Goal: Information Seeking & Learning: Learn about a topic

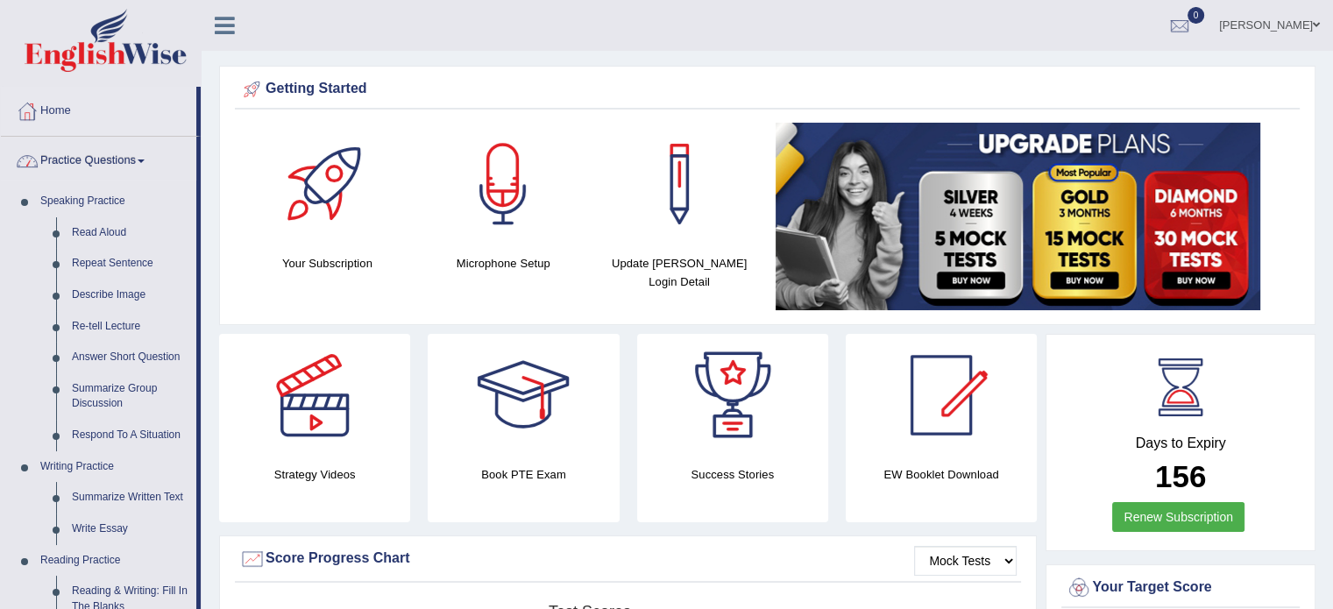
click at [93, 169] on link "Practice Questions" at bounding box center [98, 159] width 195 height 44
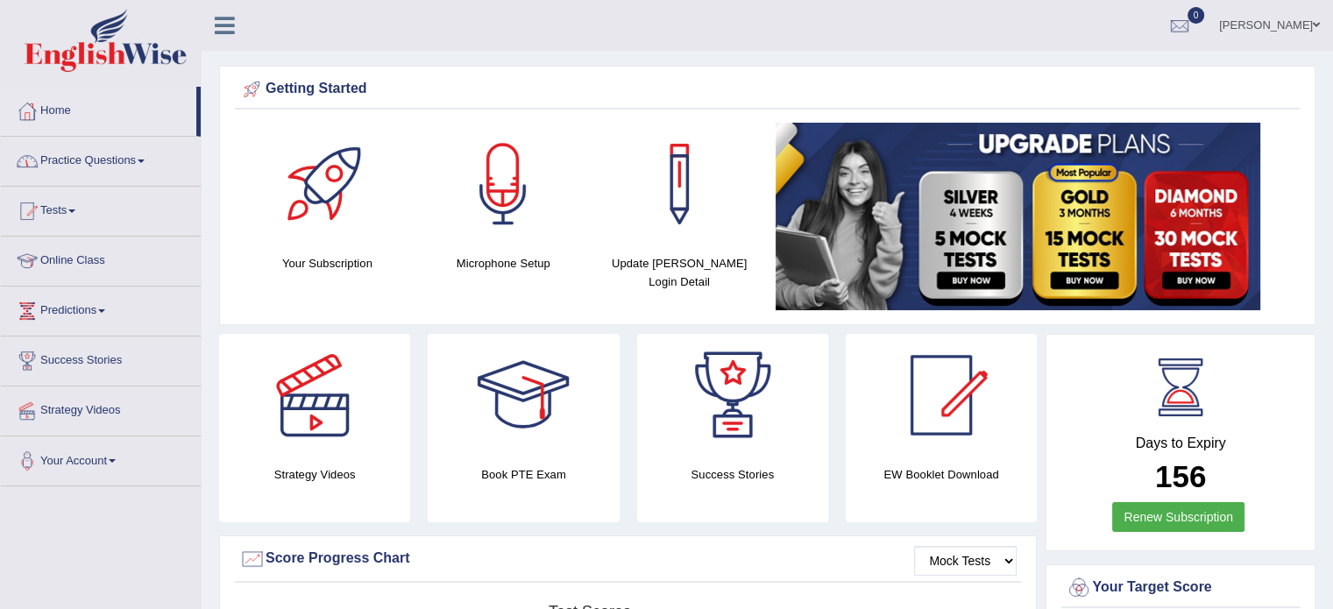
click at [93, 169] on link "Practice Questions" at bounding box center [101, 159] width 200 height 44
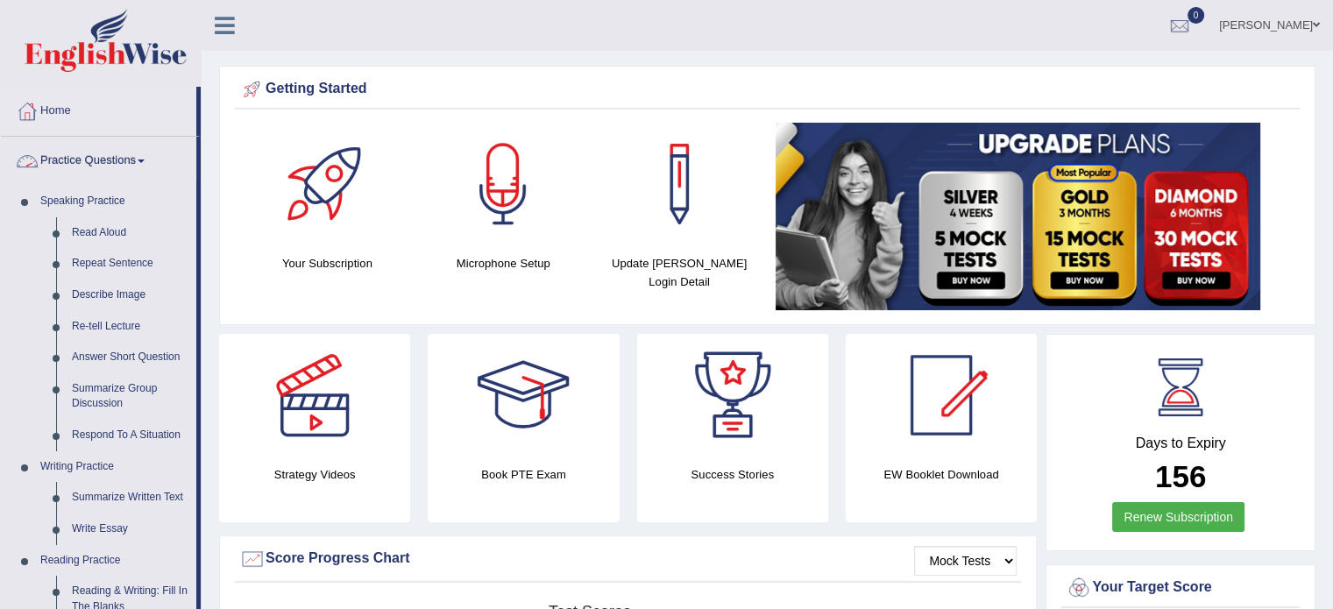
click at [87, 152] on link "Practice Questions" at bounding box center [98, 159] width 195 height 44
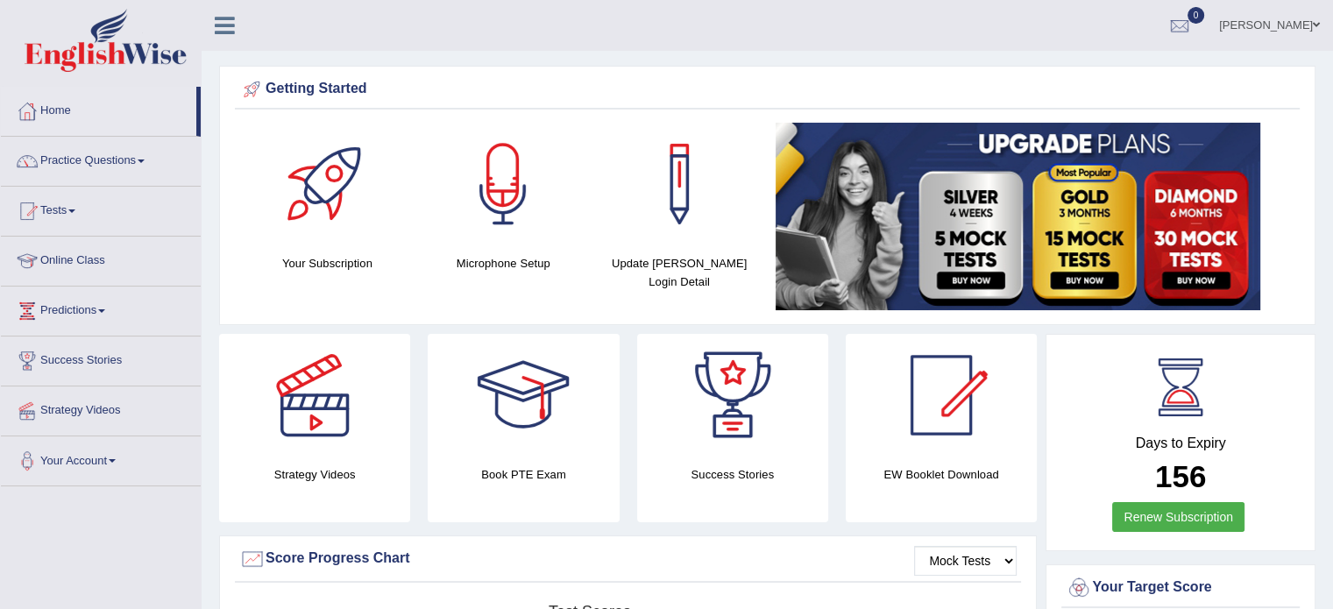
click at [87, 152] on link "Practice Questions" at bounding box center [101, 159] width 200 height 44
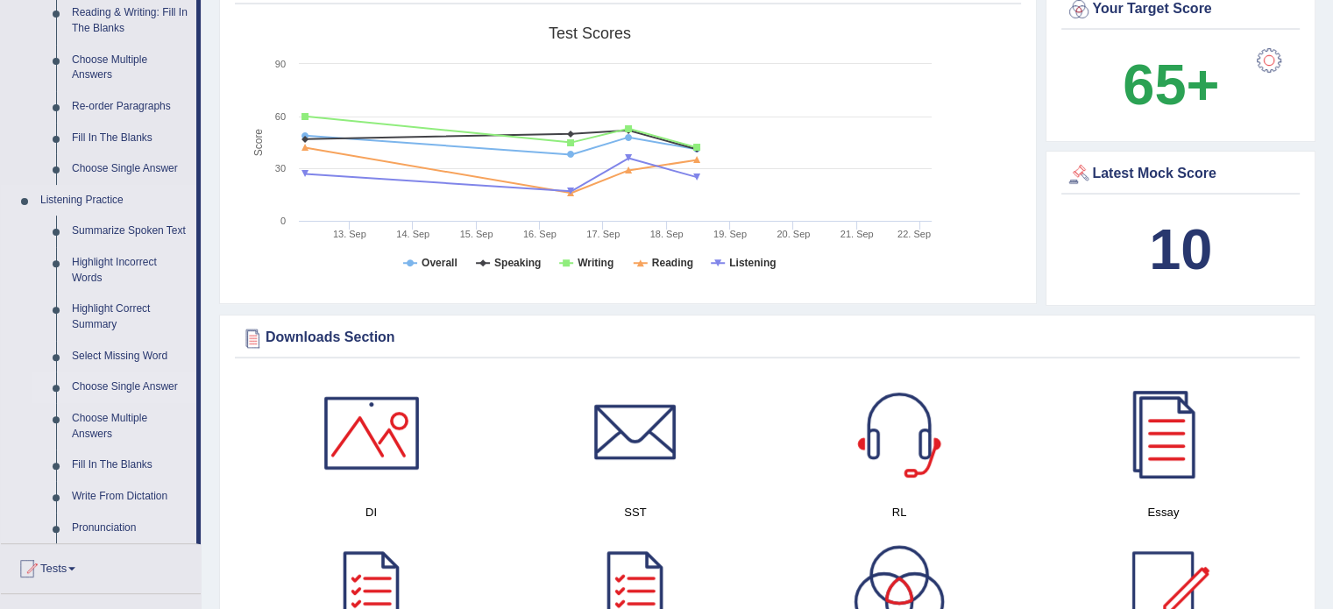
scroll to position [582, 0]
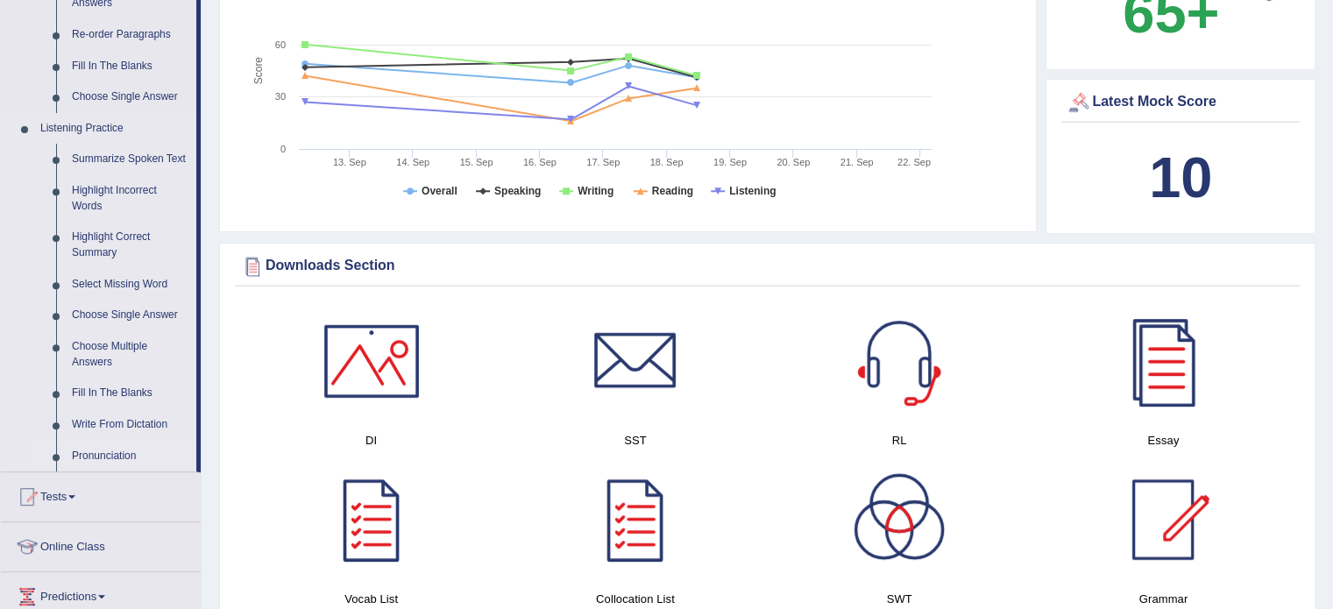
click at [4, 168] on li "Listening Practice Summarize Spoken Text Highlight Incorrect Words Highlight Co…" at bounding box center [98, 292] width 195 height 358
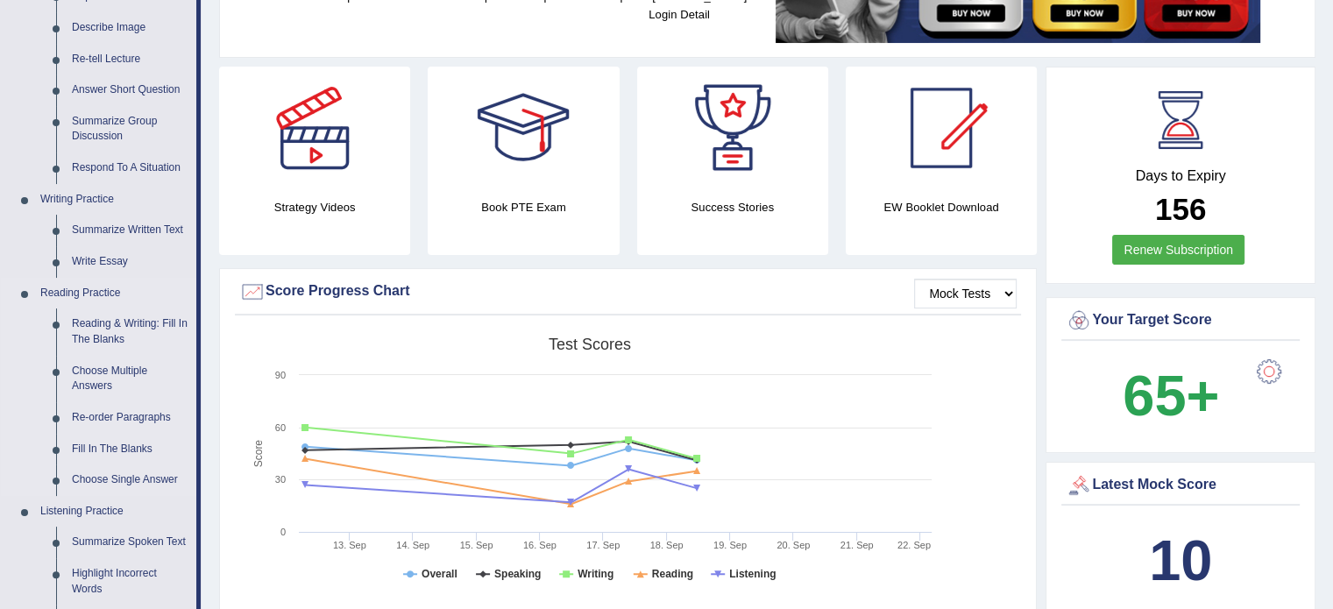
scroll to position [272, 0]
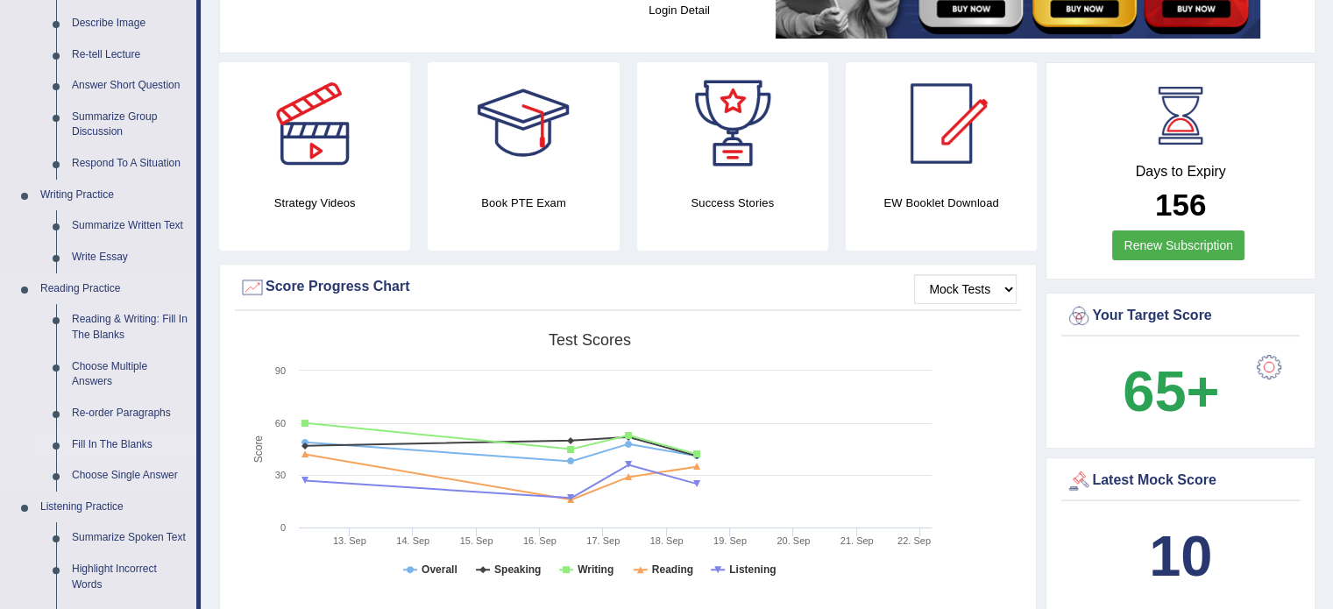
click at [87, 449] on link "Fill In The Blanks" at bounding box center [130, 445] width 132 height 32
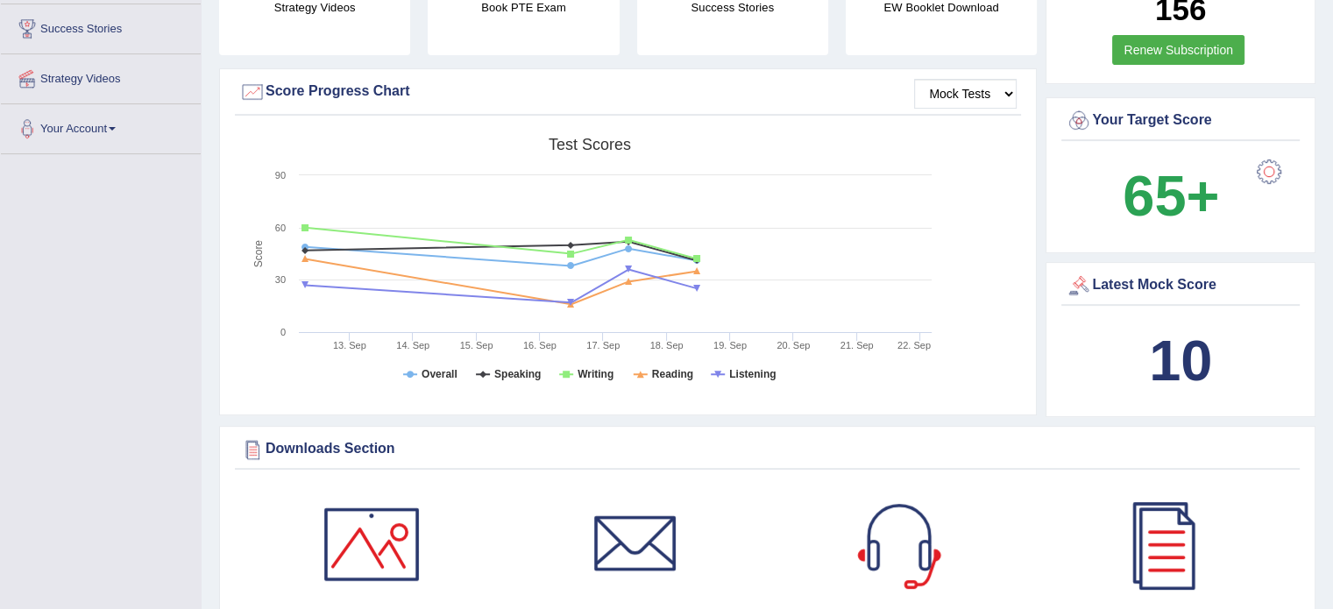
scroll to position [571, 0]
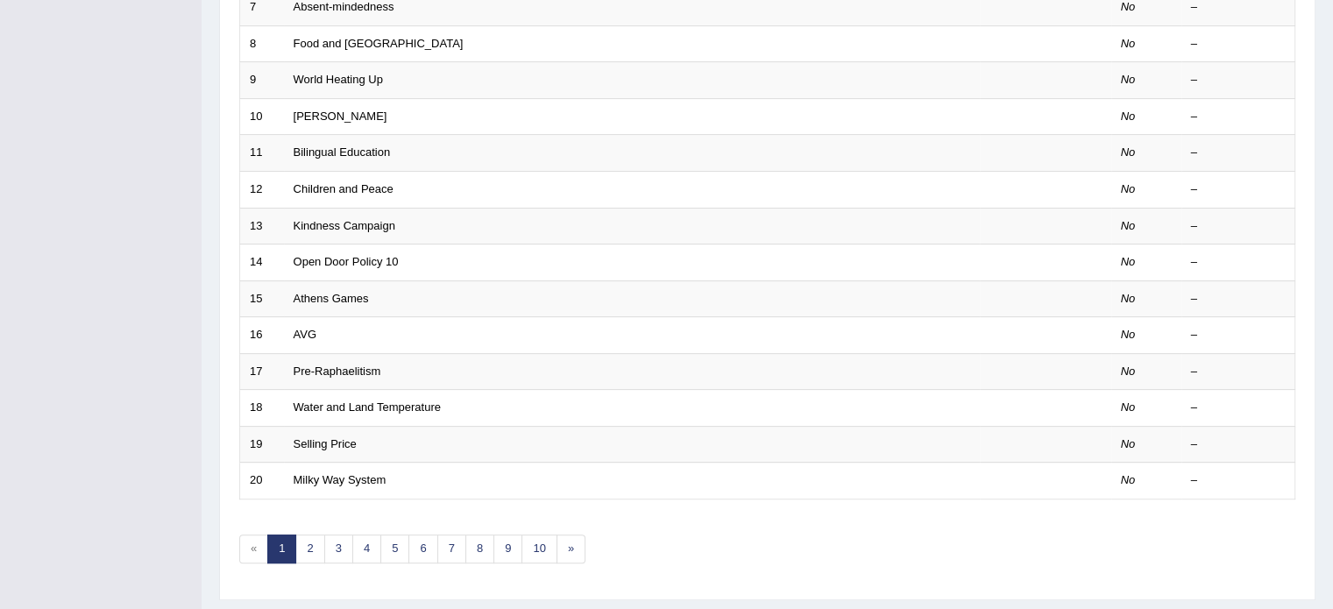
scroll to position [546, 0]
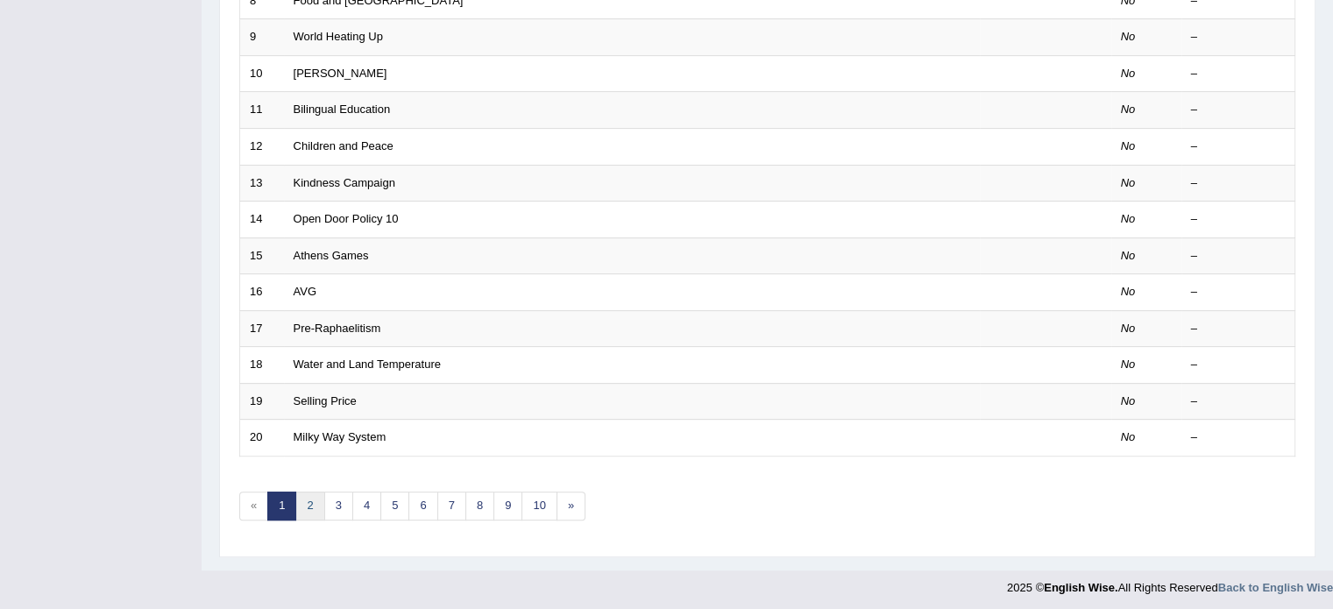
click at [302, 505] on link "2" at bounding box center [309, 506] width 29 height 29
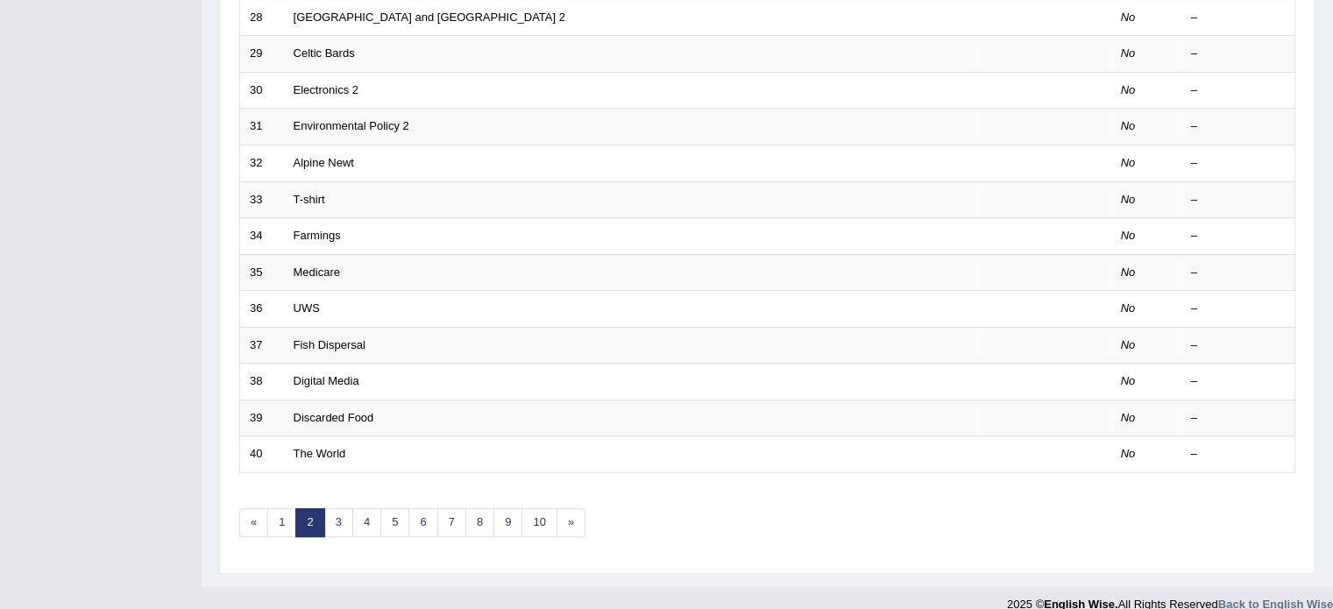
scroll to position [546, 0]
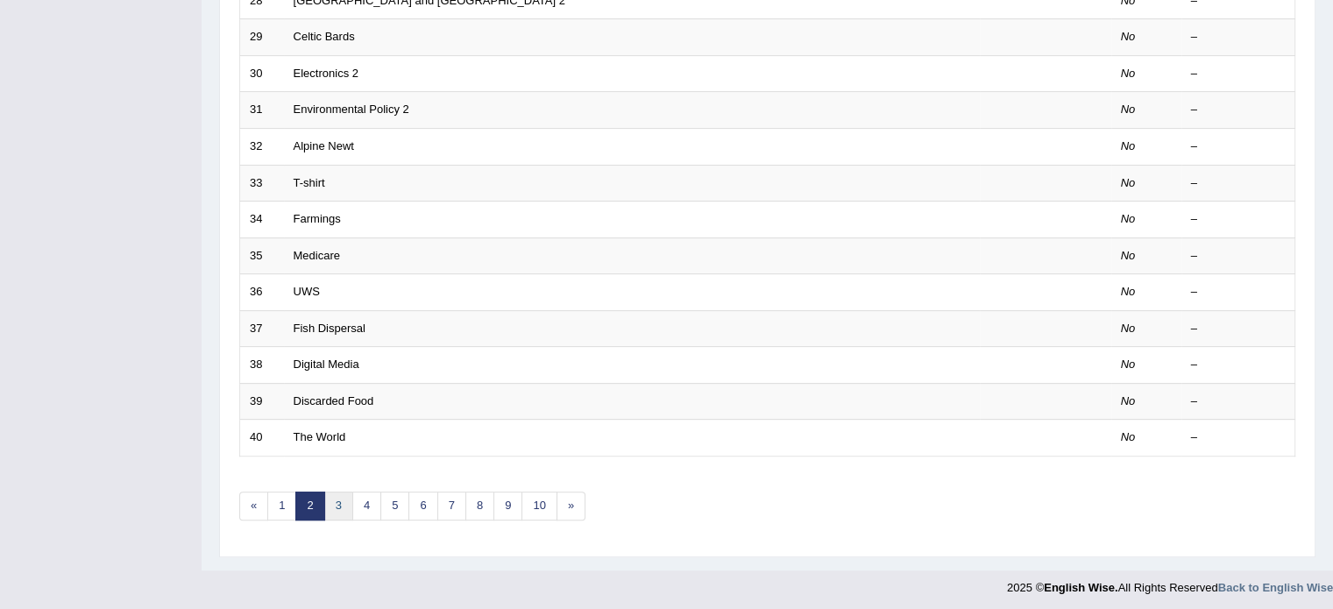
click at [344, 508] on link "3" at bounding box center [338, 506] width 29 height 29
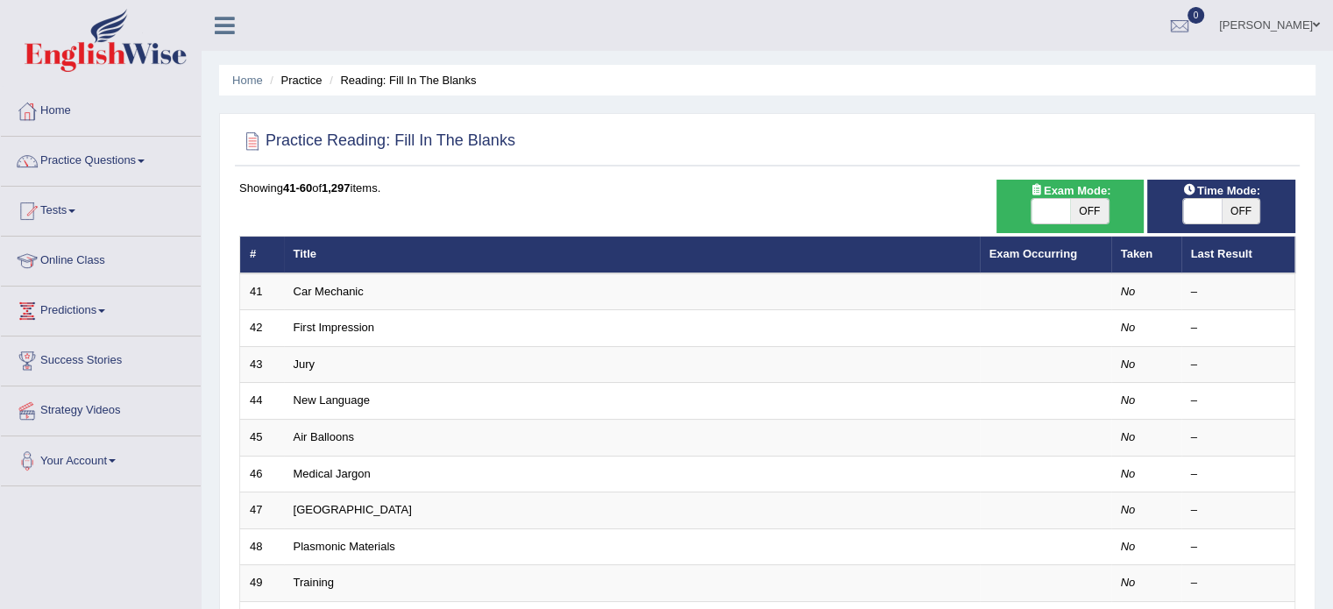
click at [1174, 82] on ul "Home Practice Reading: Fill In The Blanks" at bounding box center [767, 80] width 1096 height 31
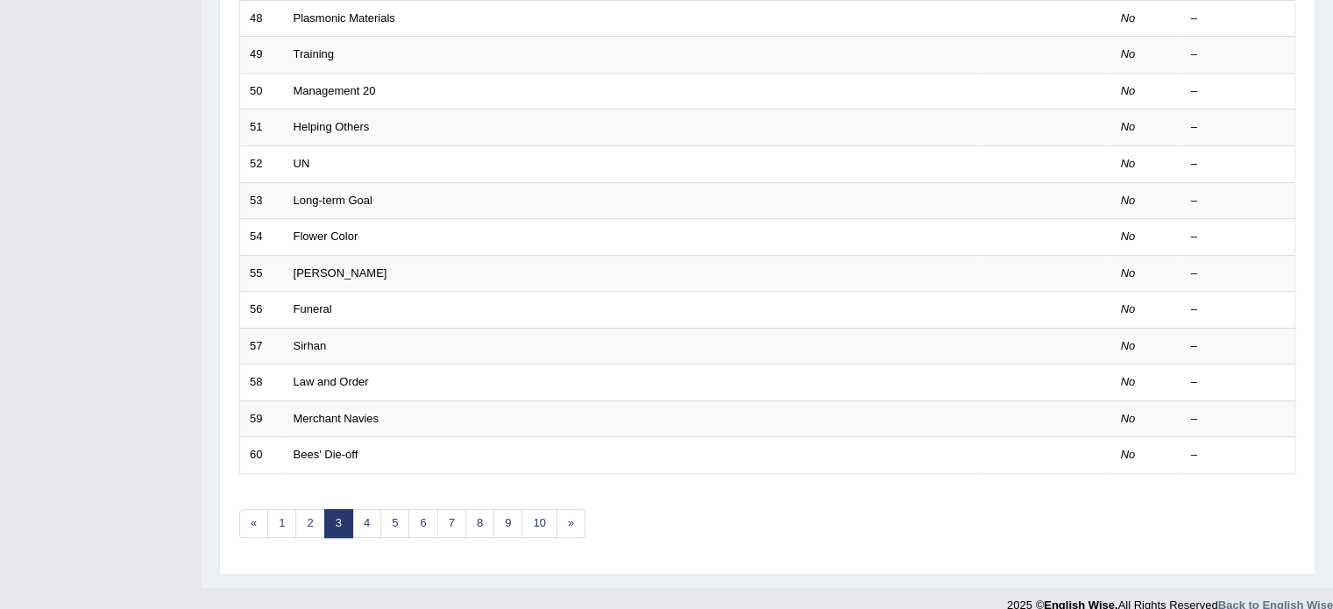
scroll to position [546, 0]
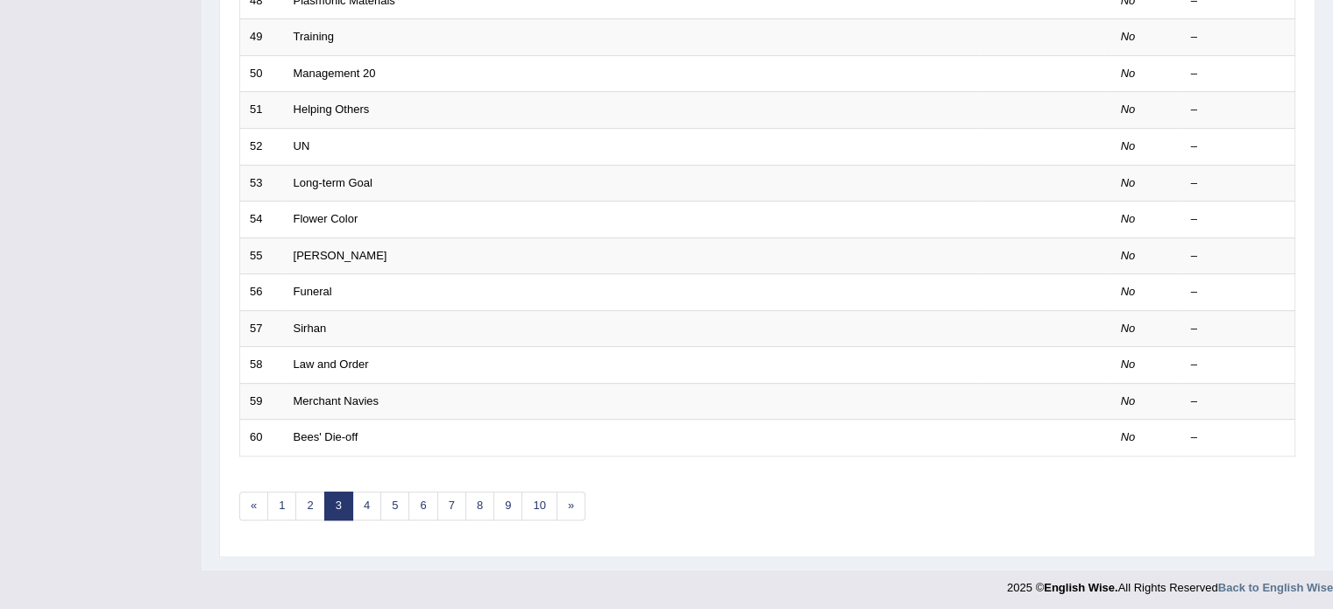
click at [373, 501] on link "4" at bounding box center [366, 506] width 29 height 29
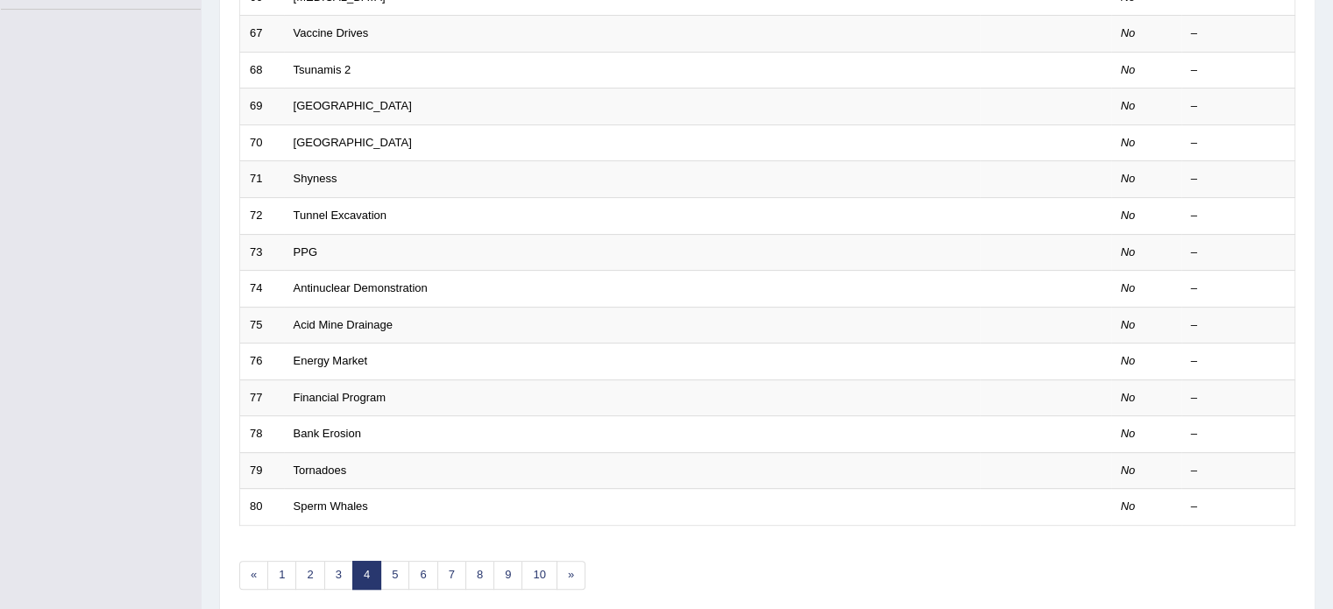
scroll to position [546, 0]
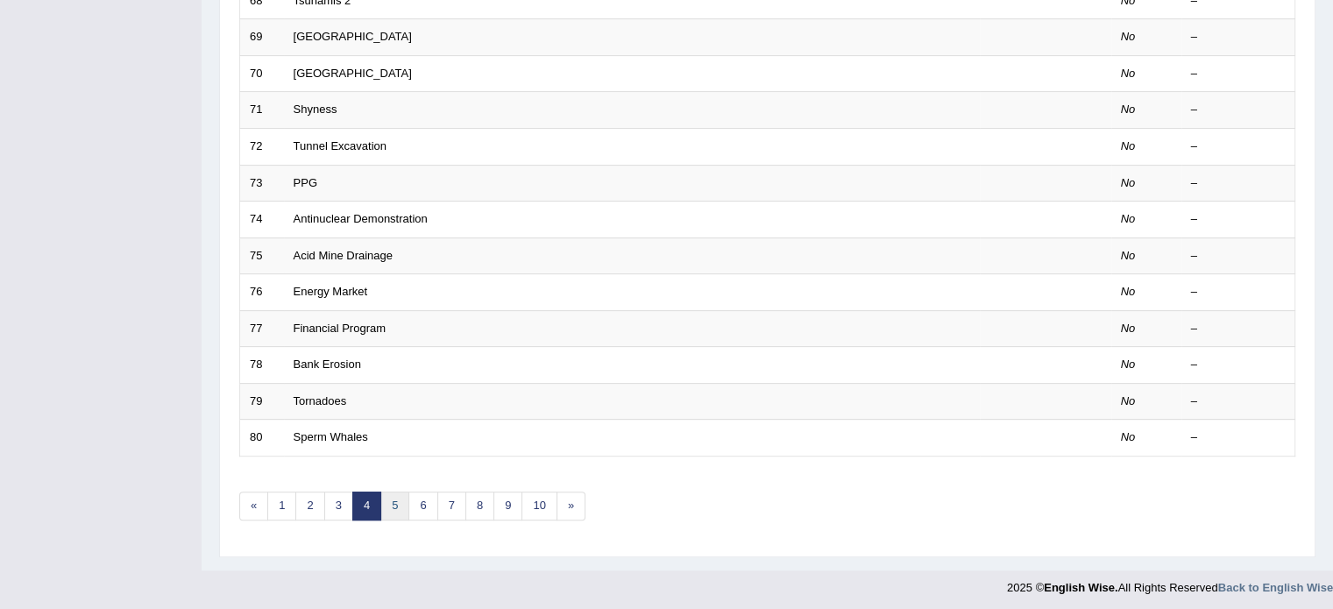
click at [395, 498] on link "5" at bounding box center [394, 506] width 29 height 29
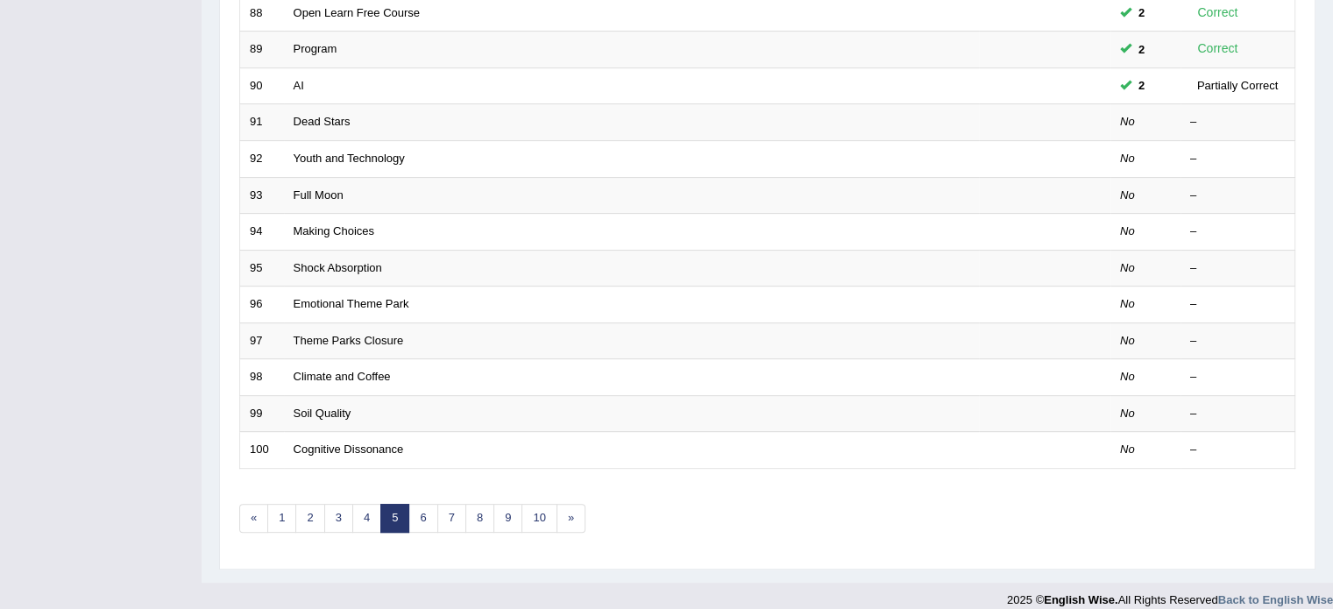
scroll to position [546, 0]
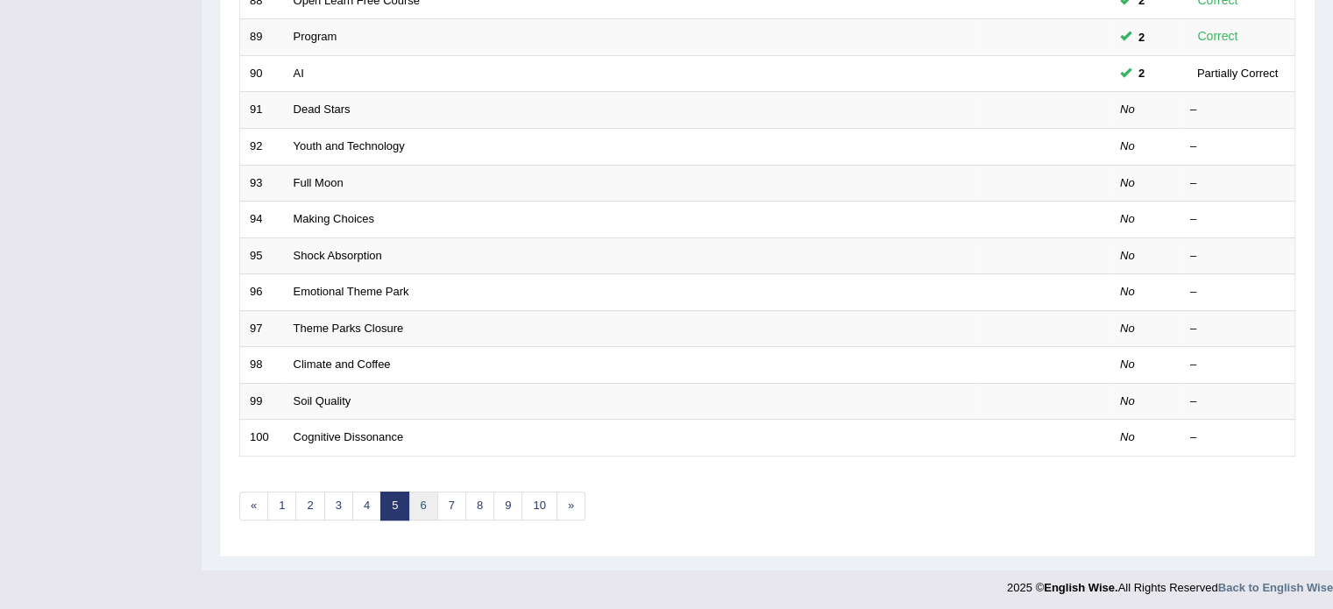
click at [432, 501] on link "6" at bounding box center [422, 506] width 29 height 29
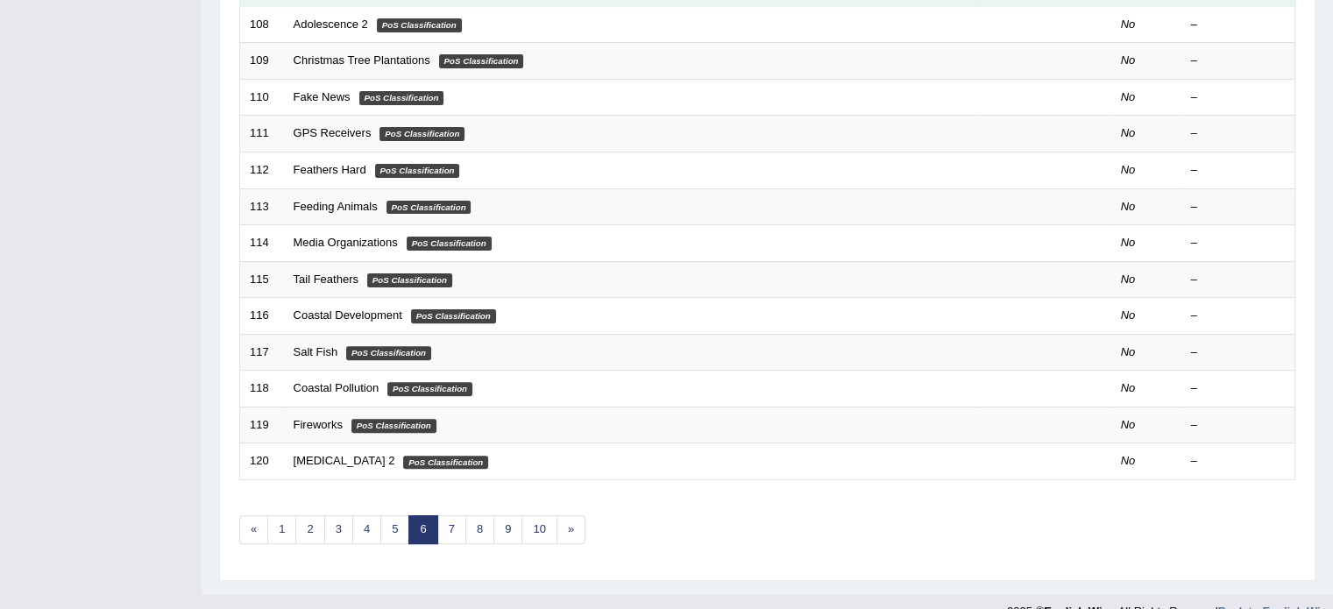
scroll to position [546, 0]
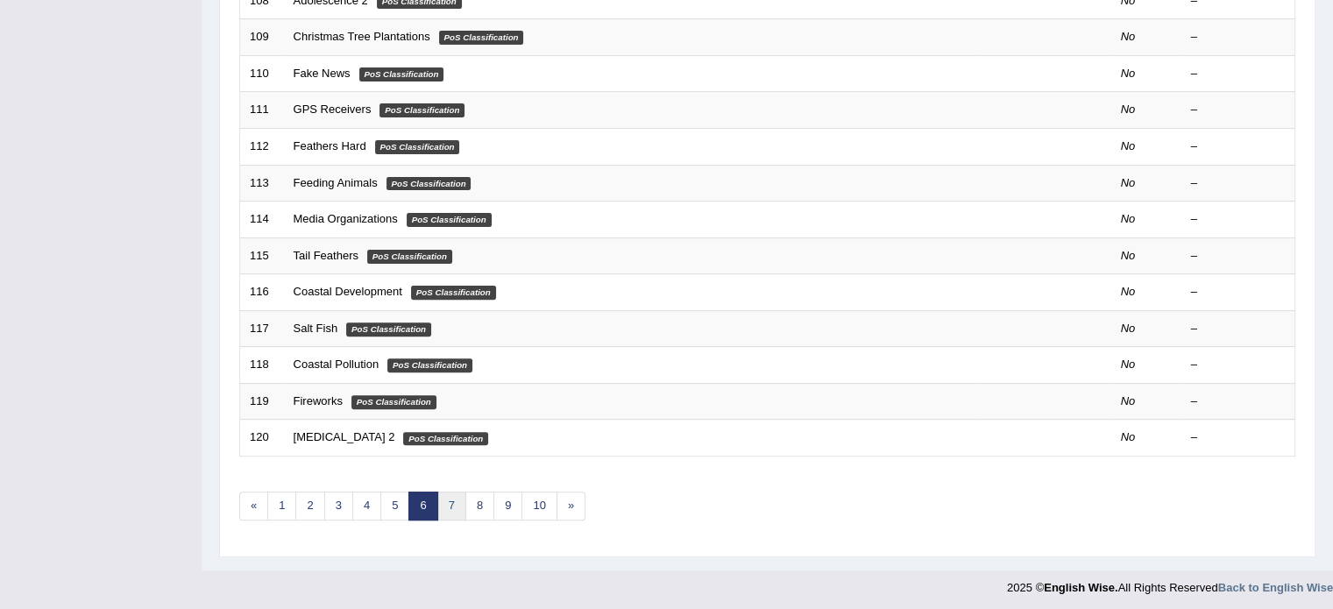
click at [449, 500] on link "7" at bounding box center [451, 506] width 29 height 29
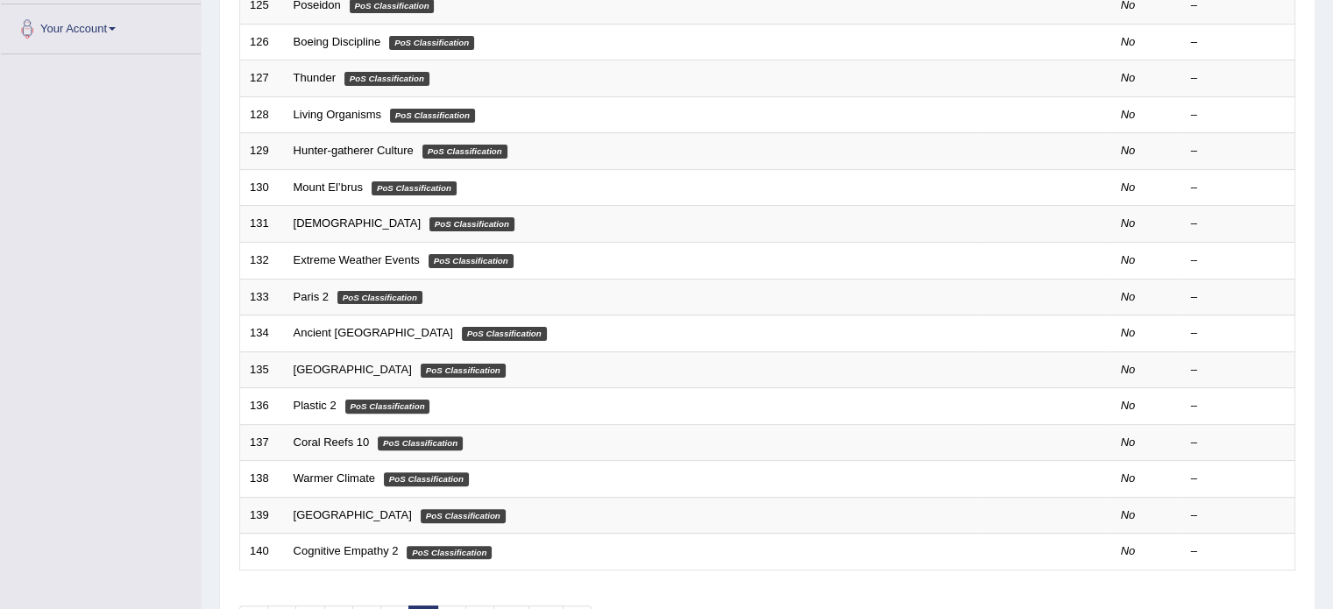
scroll to position [546, 0]
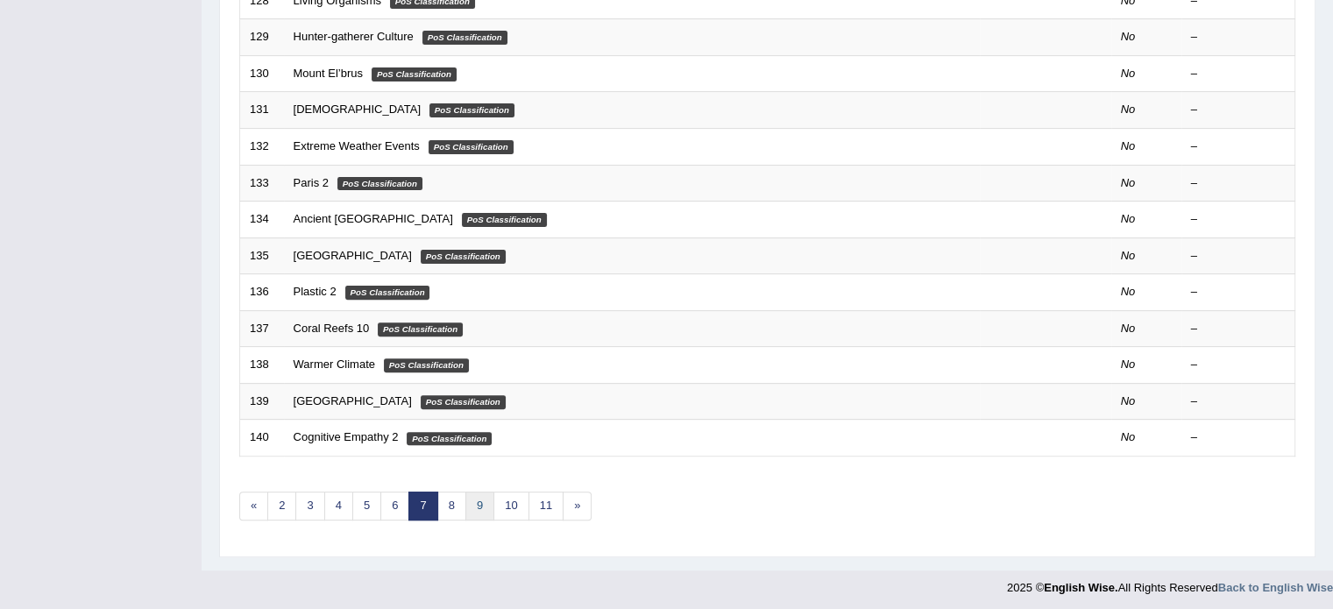
click at [483, 512] on link "9" at bounding box center [479, 506] width 29 height 29
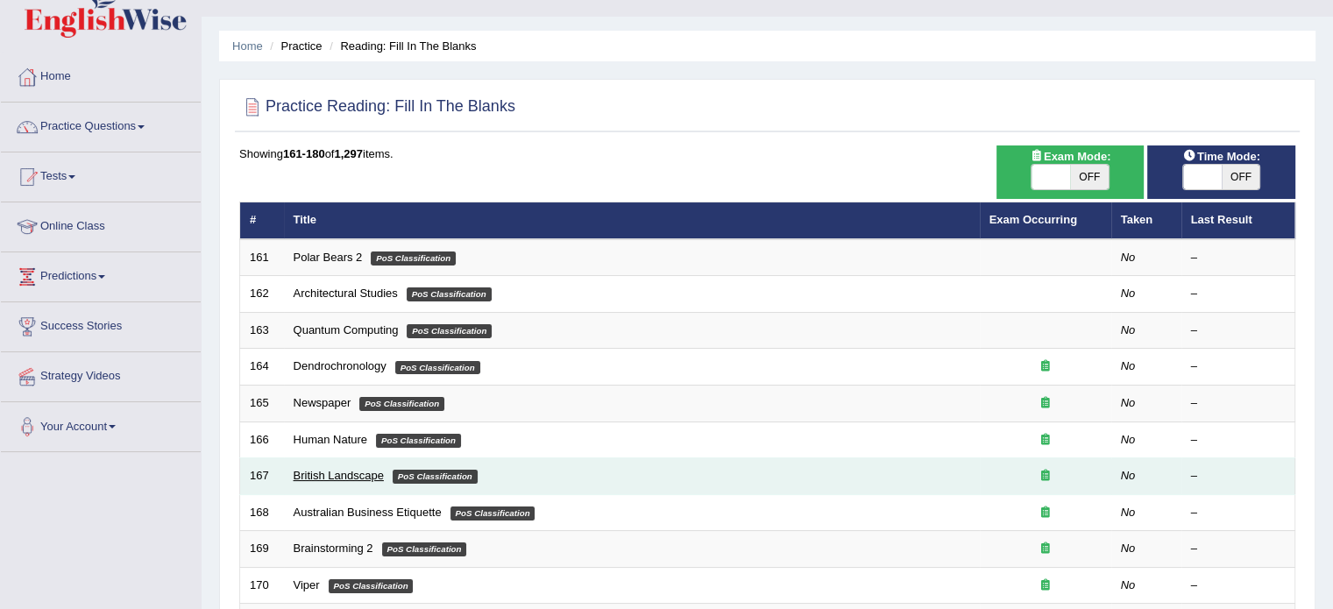
scroll to position [546, 0]
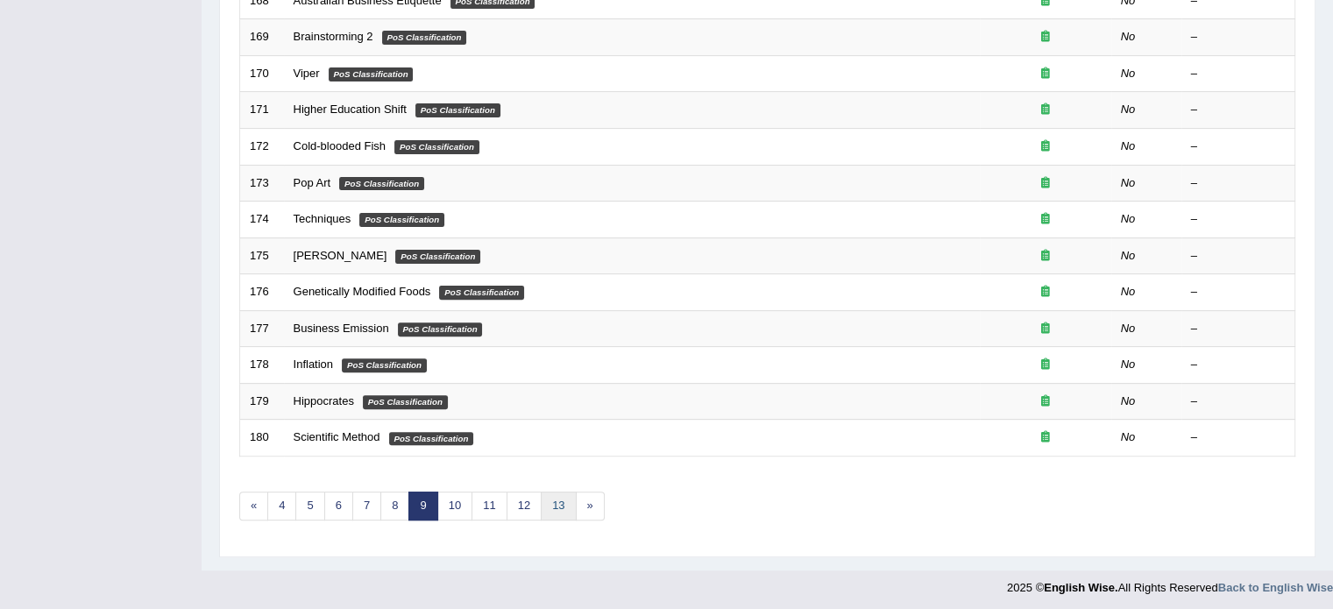
click at [576, 492] on link "»" at bounding box center [590, 506] width 29 height 29
click at [568, 505] on link "13" at bounding box center [558, 506] width 35 height 29
click at [560, 492] on link "13" at bounding box center [558, 506] width 35 height 29
click at [589, 505] on link "»" at bounding box center [590, 506] width 29 height 29
click at [592, 504] on link "»" at bounding box center [590, 506] width 29 height 29
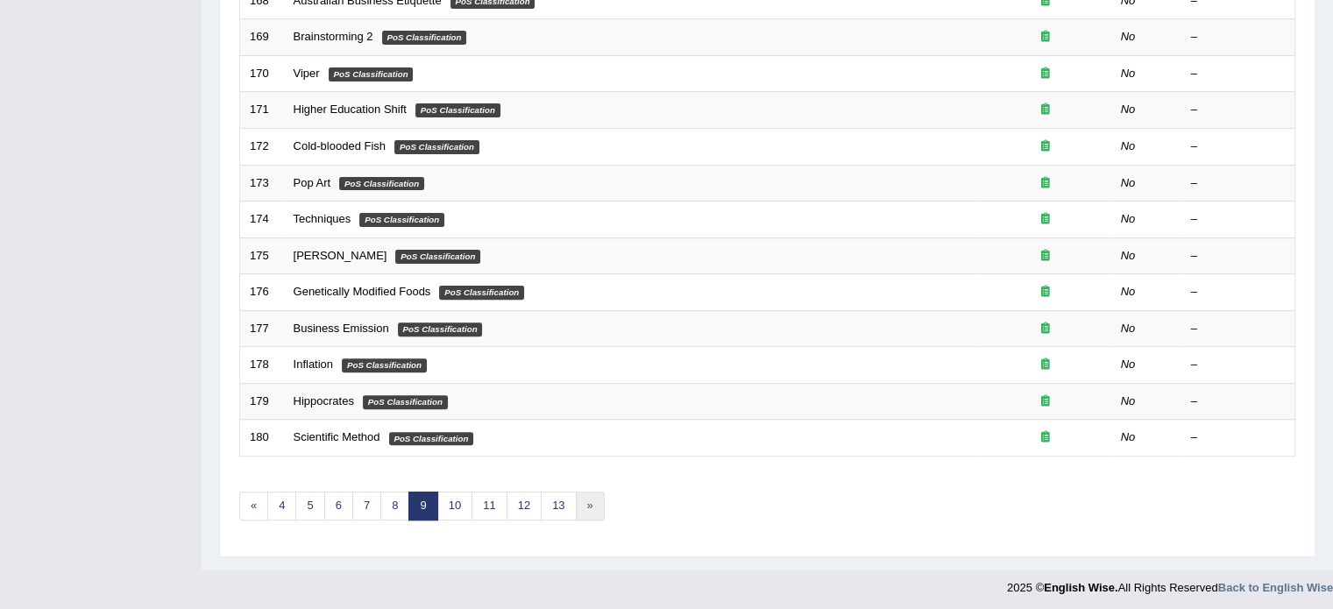
click at [592, 513] on link "»" at bounding box center [590, 506] width 29 height 29
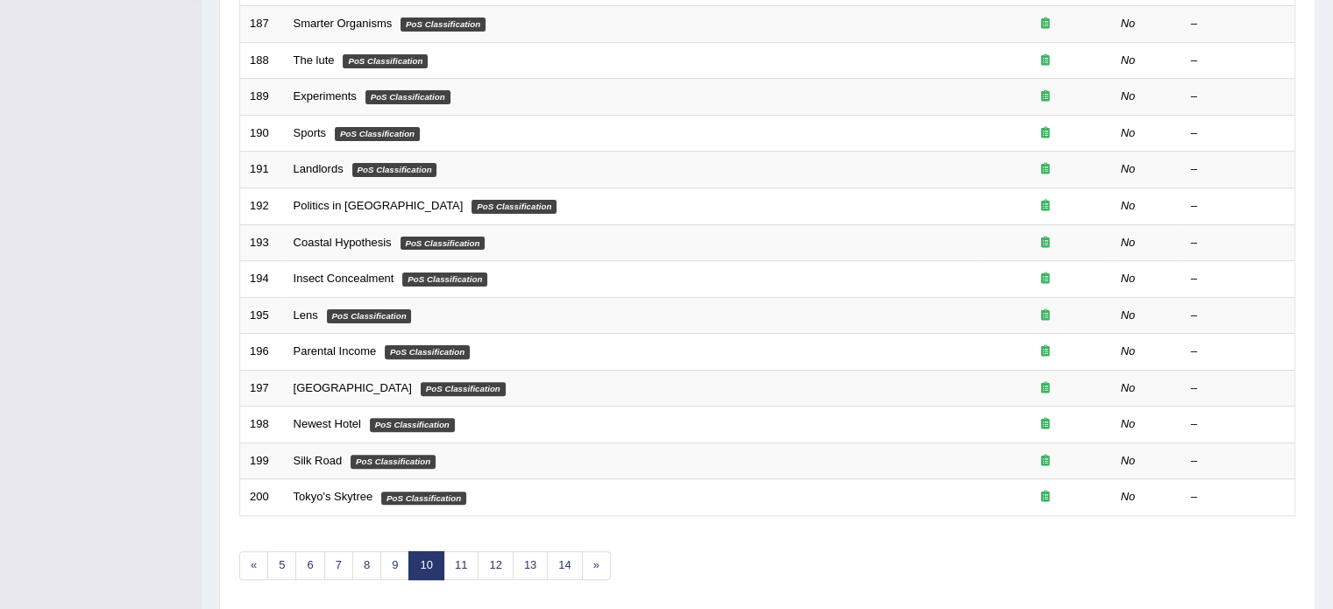
scroll to position [546, 0]
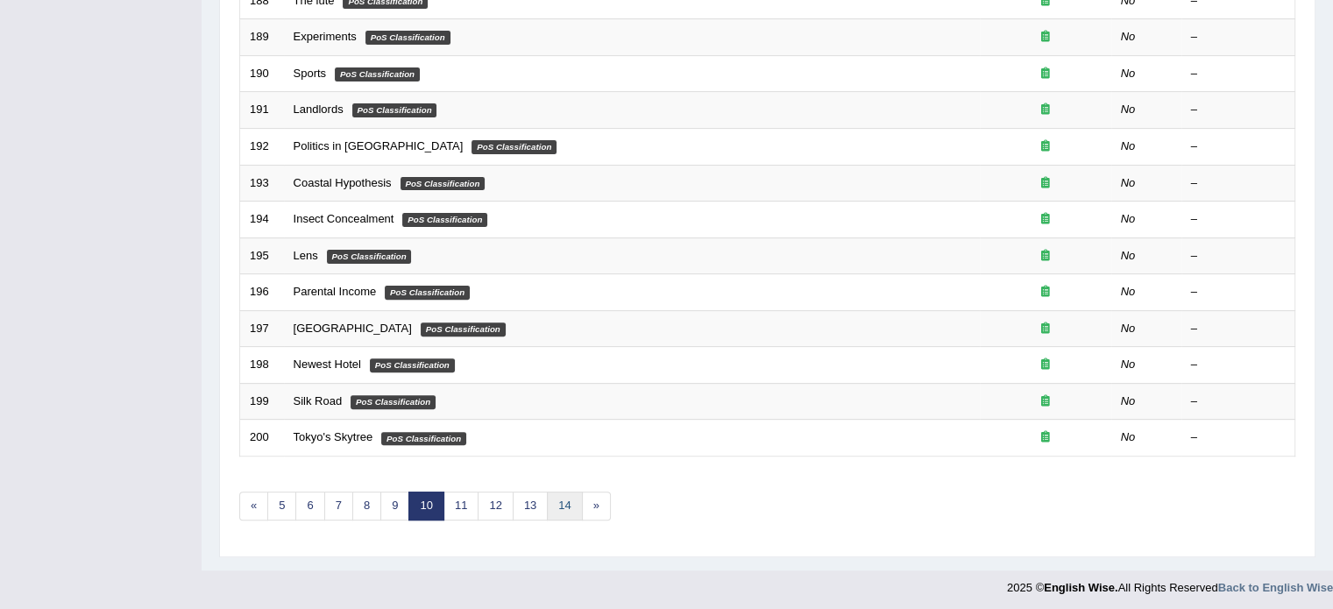
click at [564, 514] on link "14" at bounding box center [564, 506] width 35 height 29
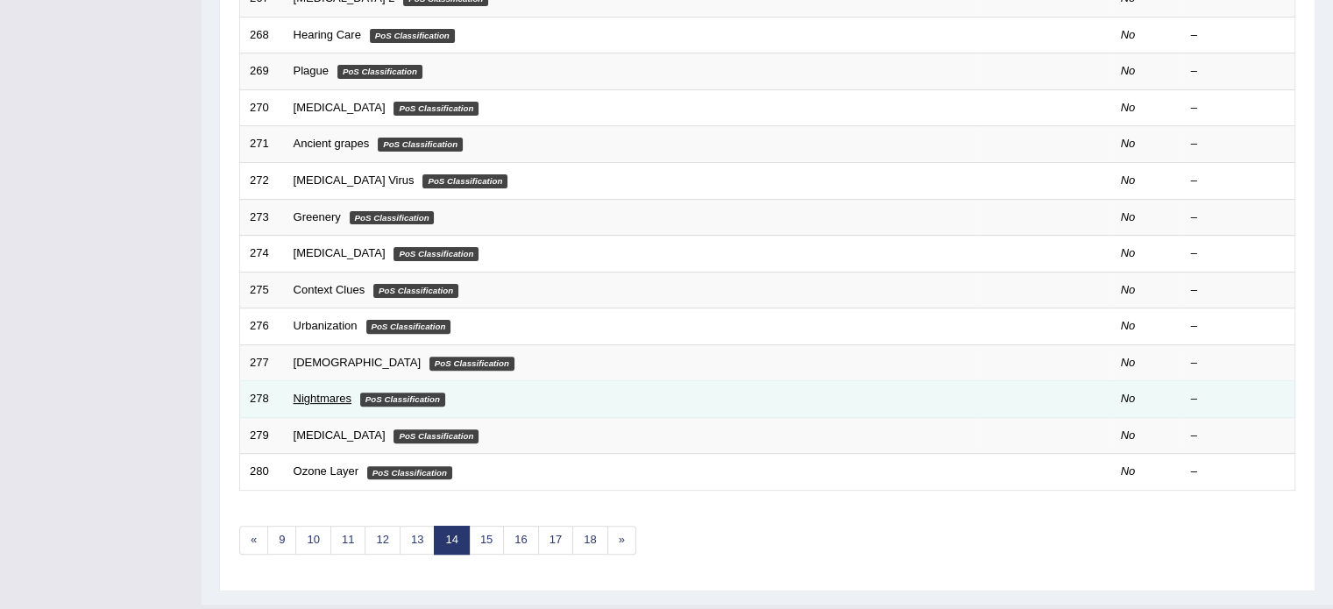
scroll to position [515, 0]
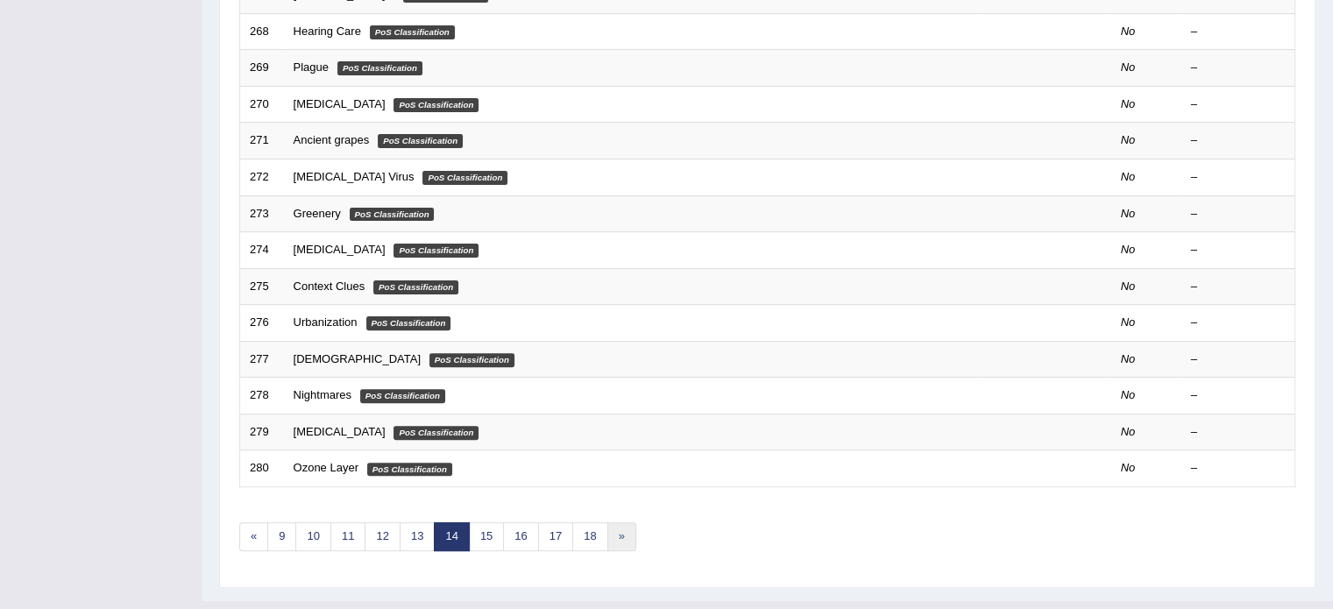
click at [626, 536] on link "»" at bounding box center [621, 536] width 29 height 29
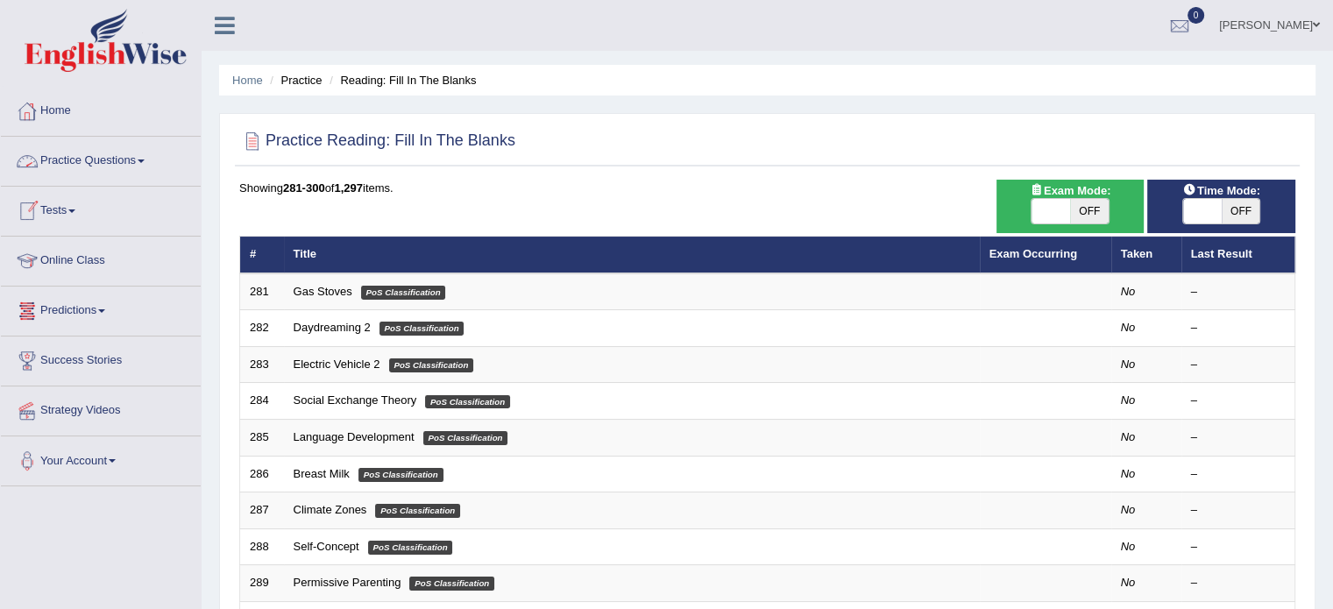
click at [56, 124] on link "Home" at bounding box center [101, 109] width 200 height 44
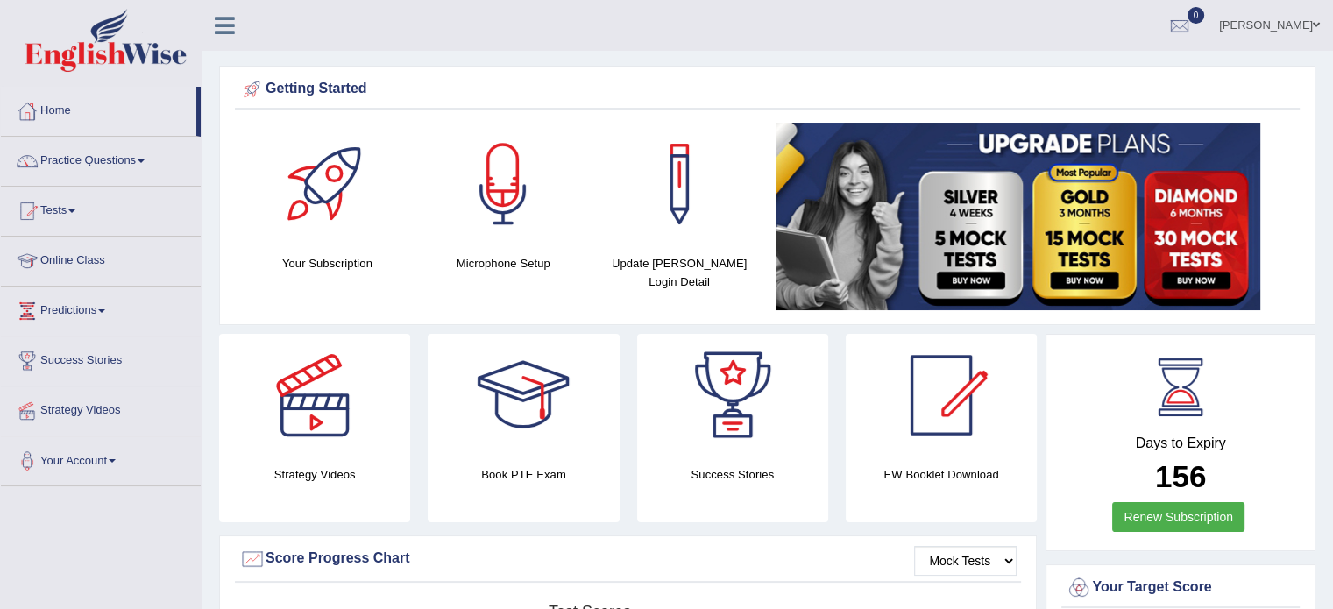
click at [96, 323] on link "Predictions" at bounding box center [101, 309] width 200 height 44
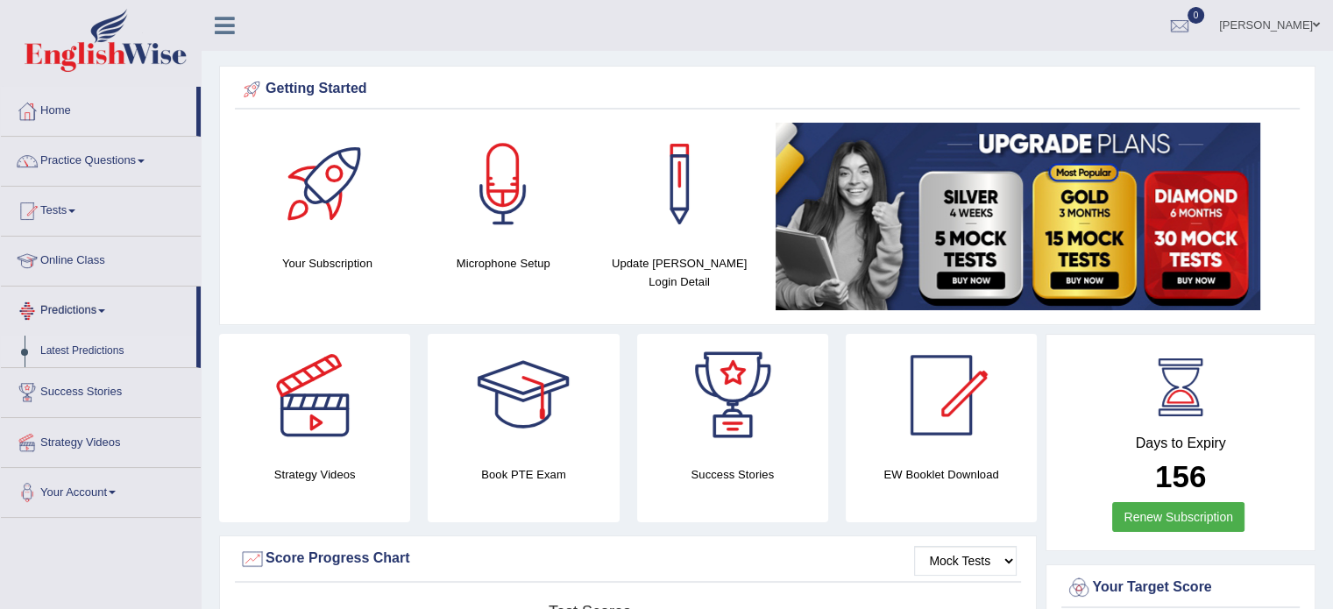
click at [71, 354] on link "Latest Predictions" at bounding box center [114, 352] width 164 height 32
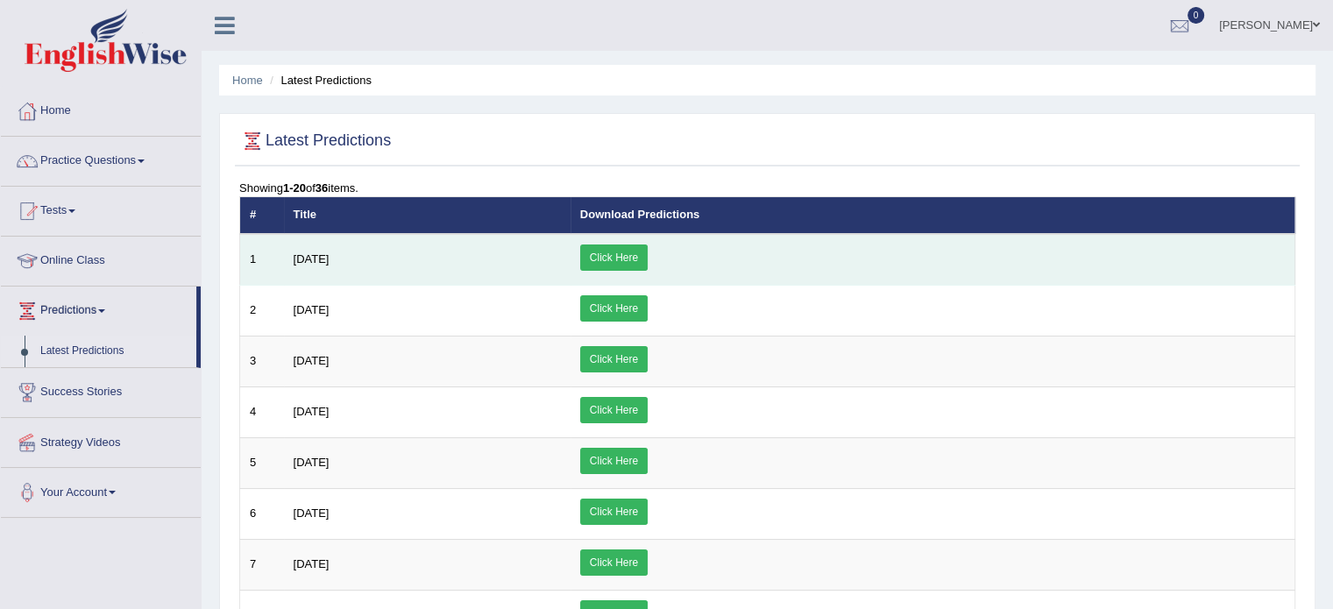
click at [648, 249] on link "Click Here" at bounding box center [613, 258] width 67 height 26
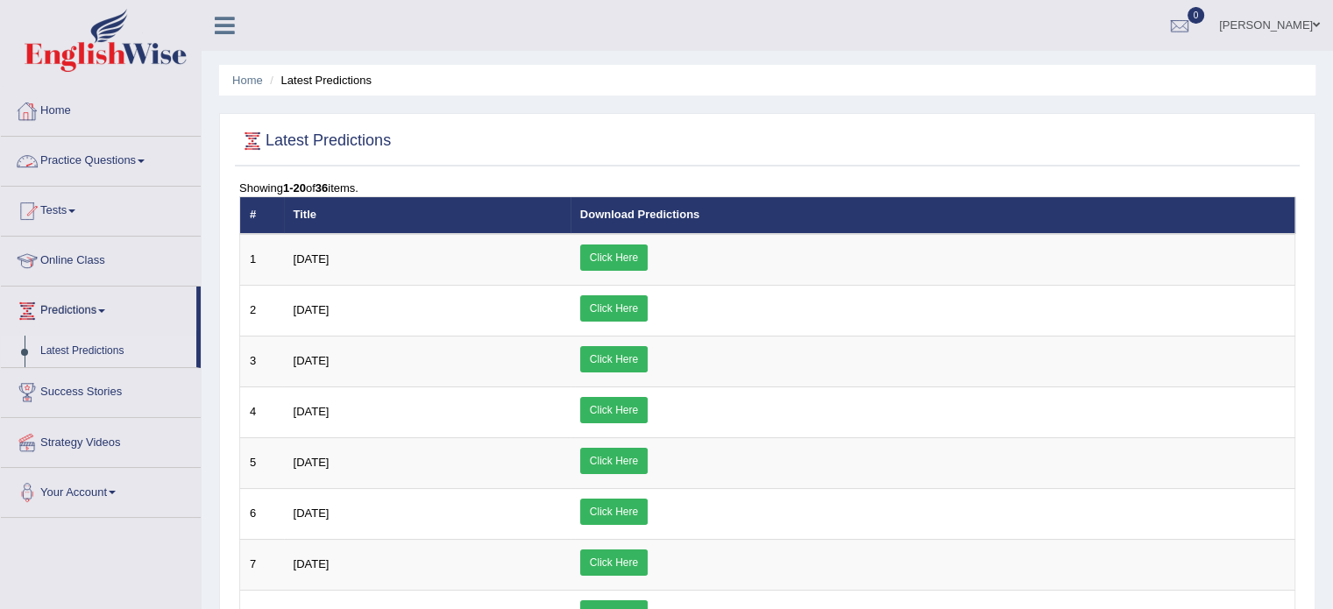
click at [59, 103] on link "Home" at bounding box center [101, 109] width 200 height 44
